Goal: Navigation & Orientation: Go to known website

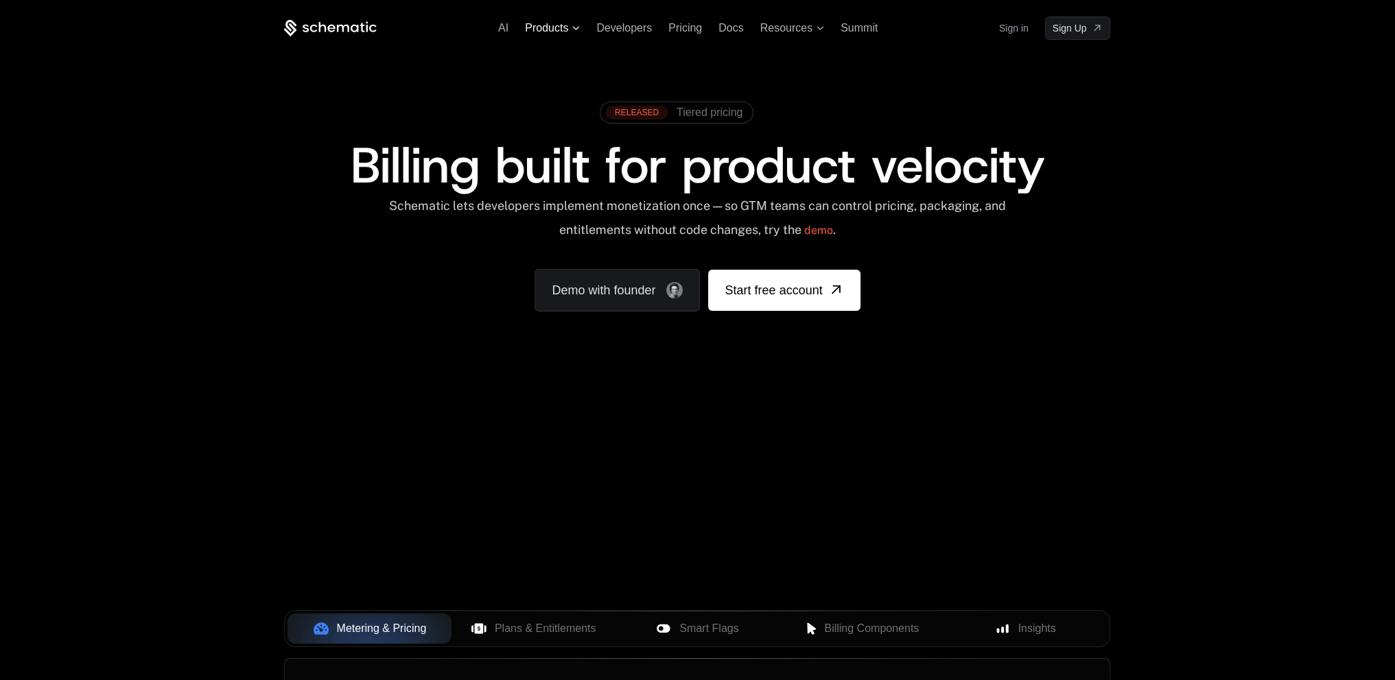
click at [574, 27] on icon at bounding box center [576, 27] width 7 height 3
